Goal: Information Seeking & Learning: Learn about a topic

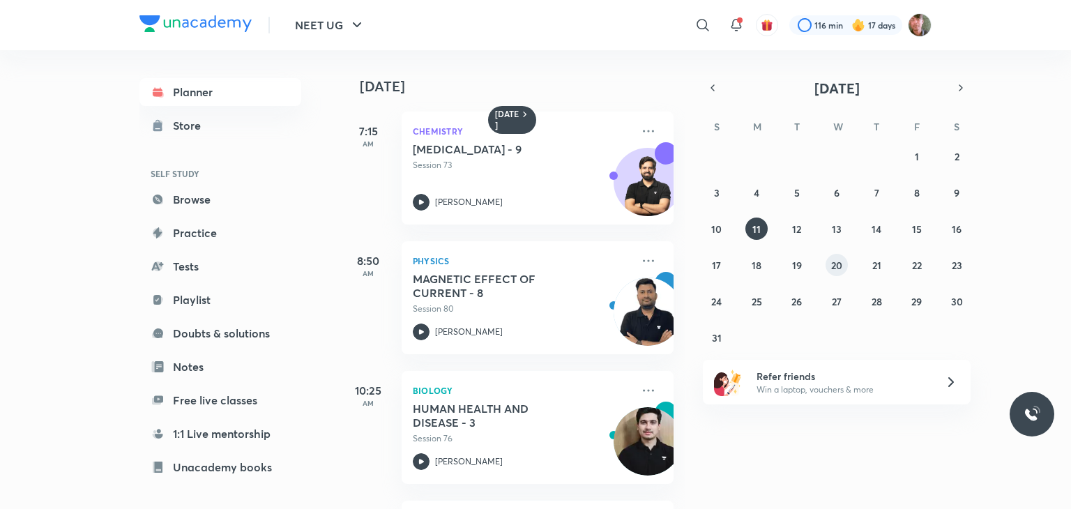
click at [836, 264] on abbr "20" at bounding box center [836, 265] width 11 height 13
click at [792, 260] on abbr "19" at bounding box center [797, 265] width 10 height 13
click at [640, 128] on icon at bounding box center [648, 131] width 17 height 17
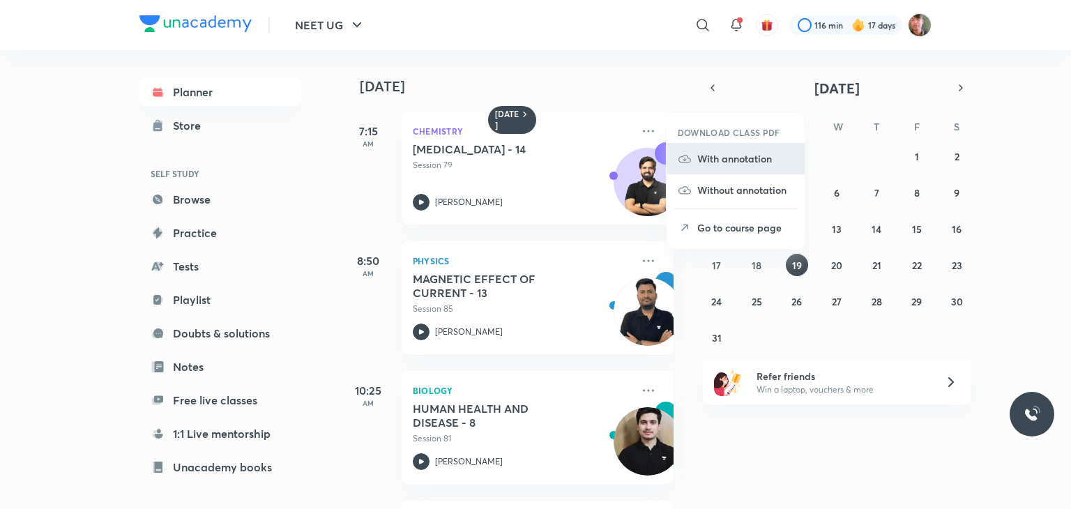
click at [727, 163] on p "With annotation" at bounding box center [746, 158] width 96 height 15
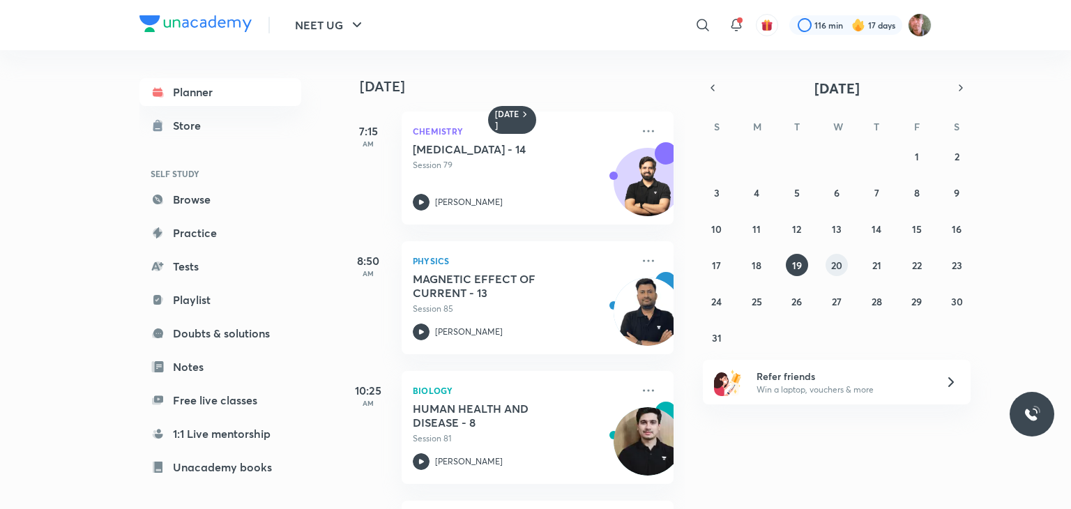
click at [839, 259] on abbr "20" at bounding box center [836, 265] width 11 height 13
click at [640, 136] on icon at bounding box center [648, 131] width 17 height 17
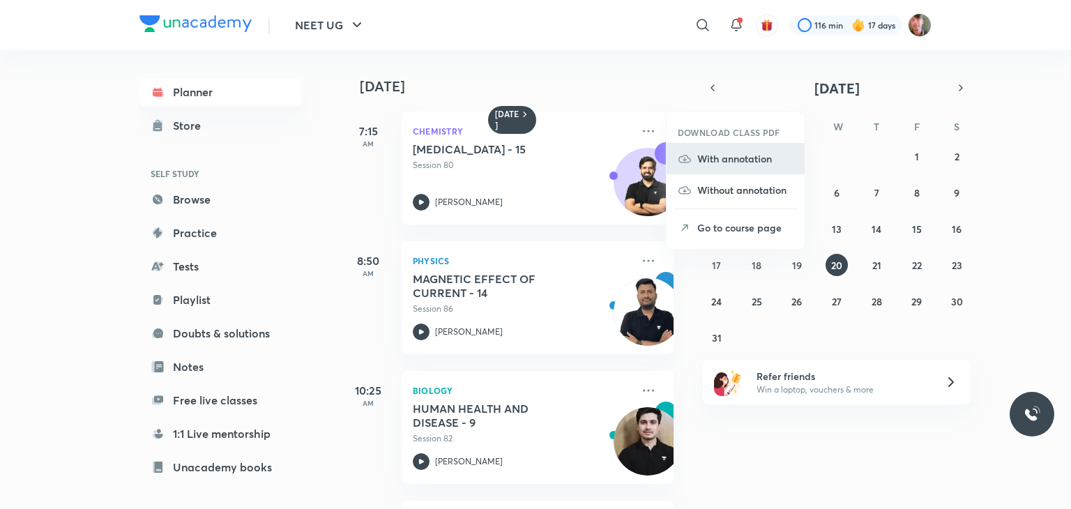
click at [724, 154] on p "With annotation" at bounding box center [746, 158] width 96 height 15
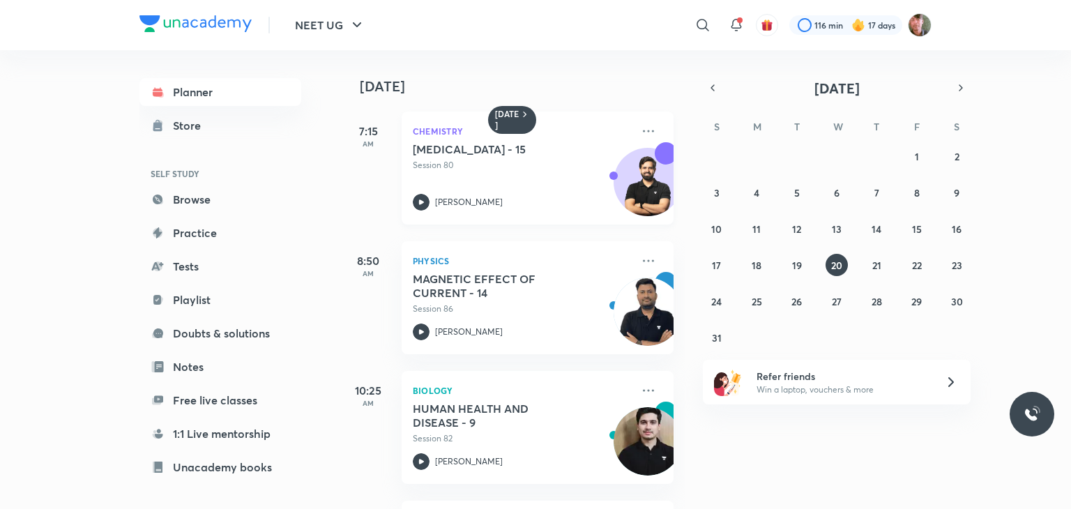
click at [423, 202] on icon at bounding box center [421, 201] width 5 height 5
